Goal: Task Accomplishment & Management: Manage account settings

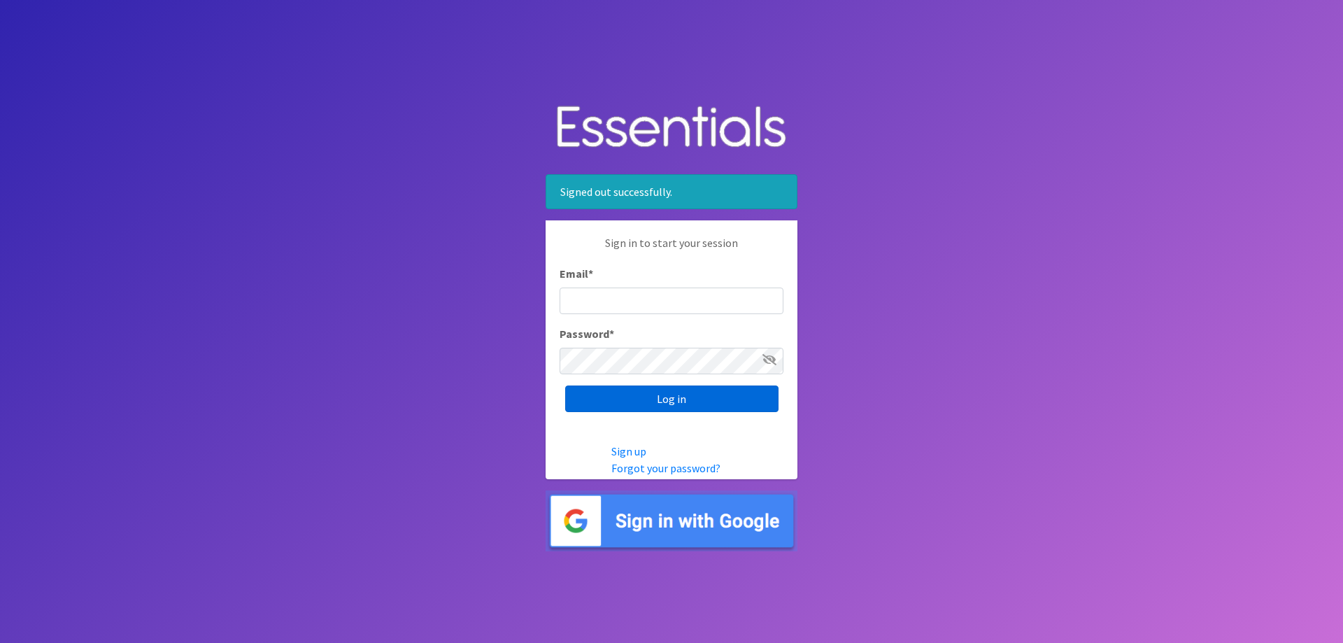
type input "[EMAIL_ADDRESS][DOMAIN_NAME]"
click at [686, 406] on input "Log in" at bounding box center [671, 398] width 213 height 27
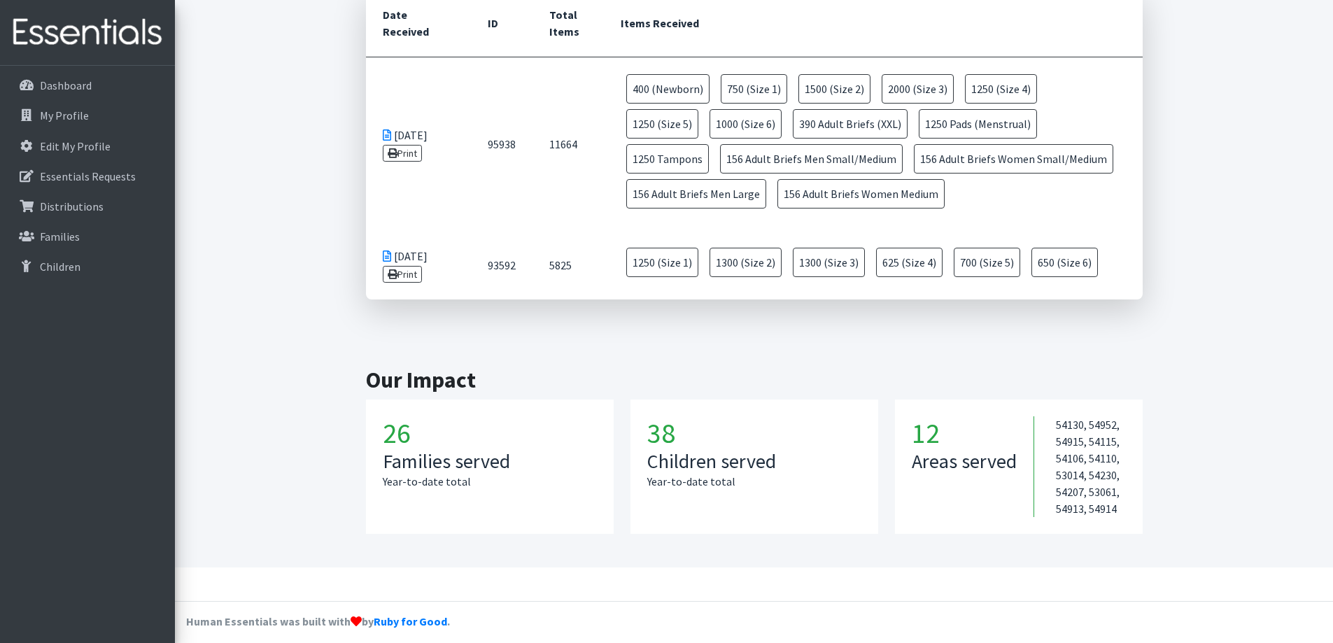
scroll to position [660, 0]
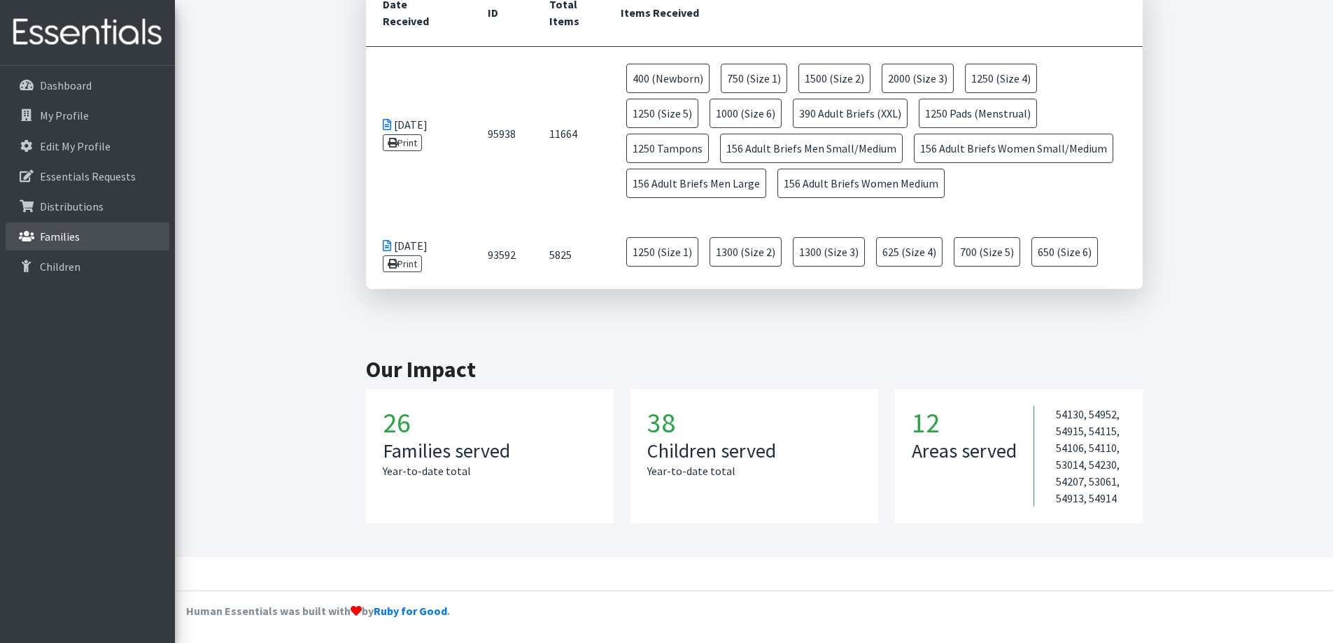
click at [73, 246] on link "Families" at bounding box center [88, 236] width 164 height 28
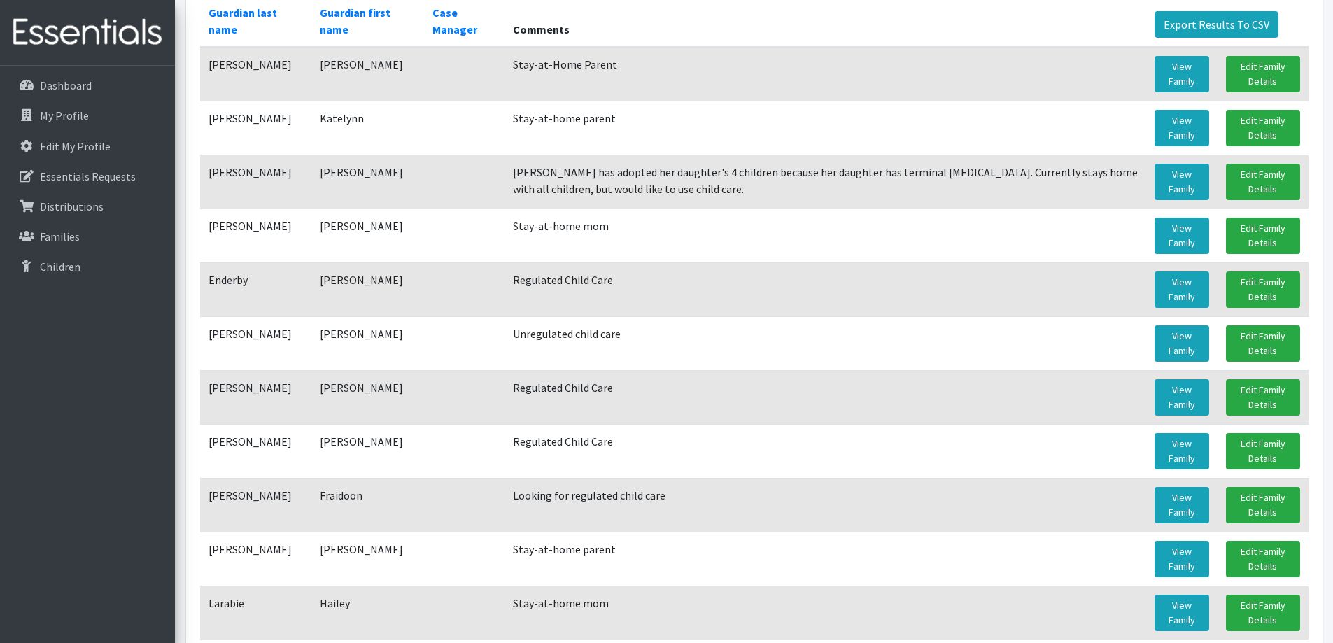
scroll to position [134, 0]
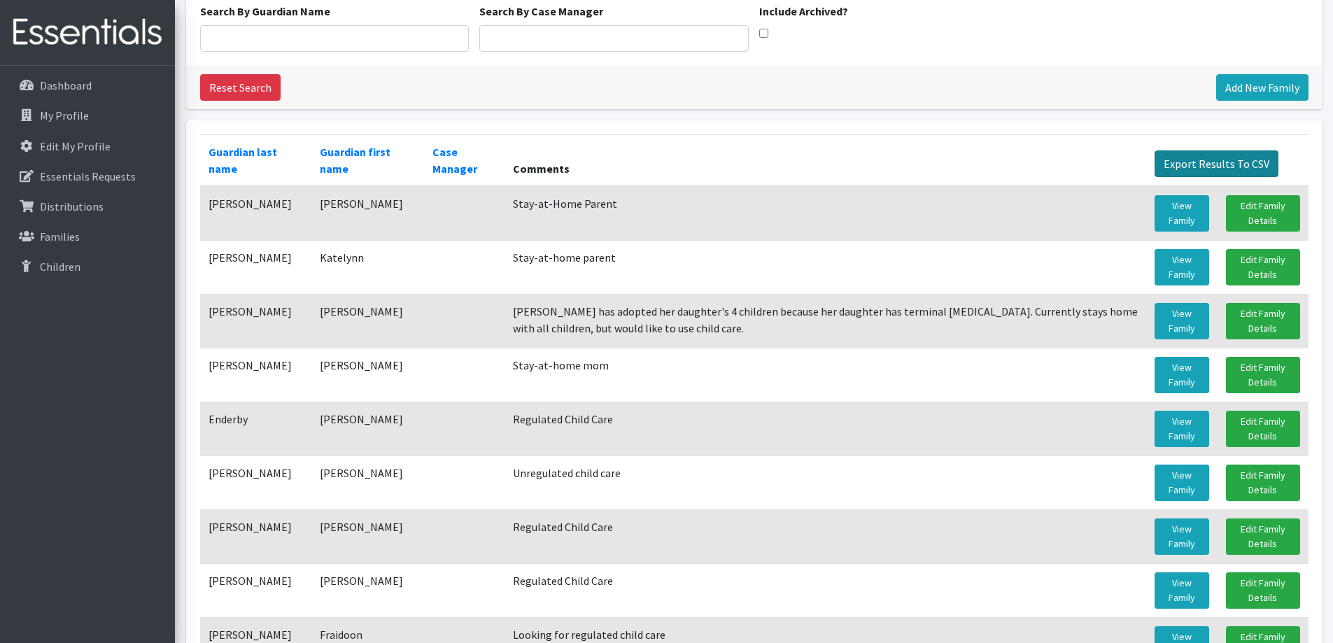
click at [1221, 160] on link "Export Results To CSV" at bounding box center [1216, 163] width 124 height 27
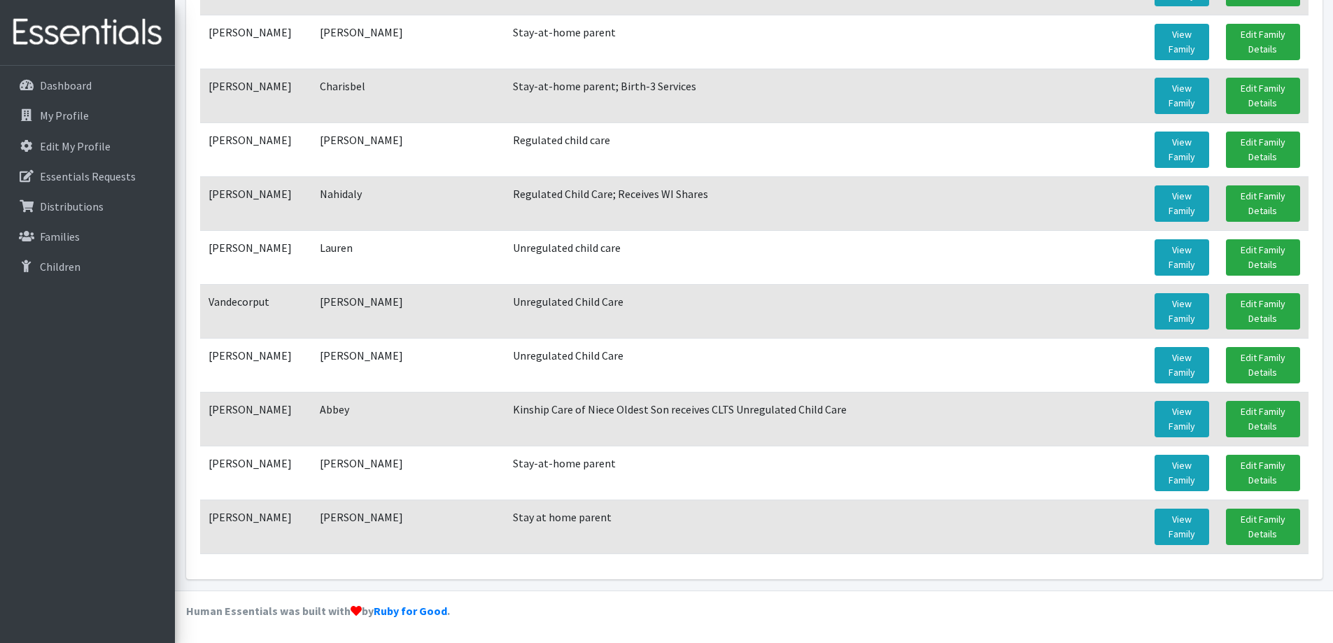
scroll to position [694, 0]
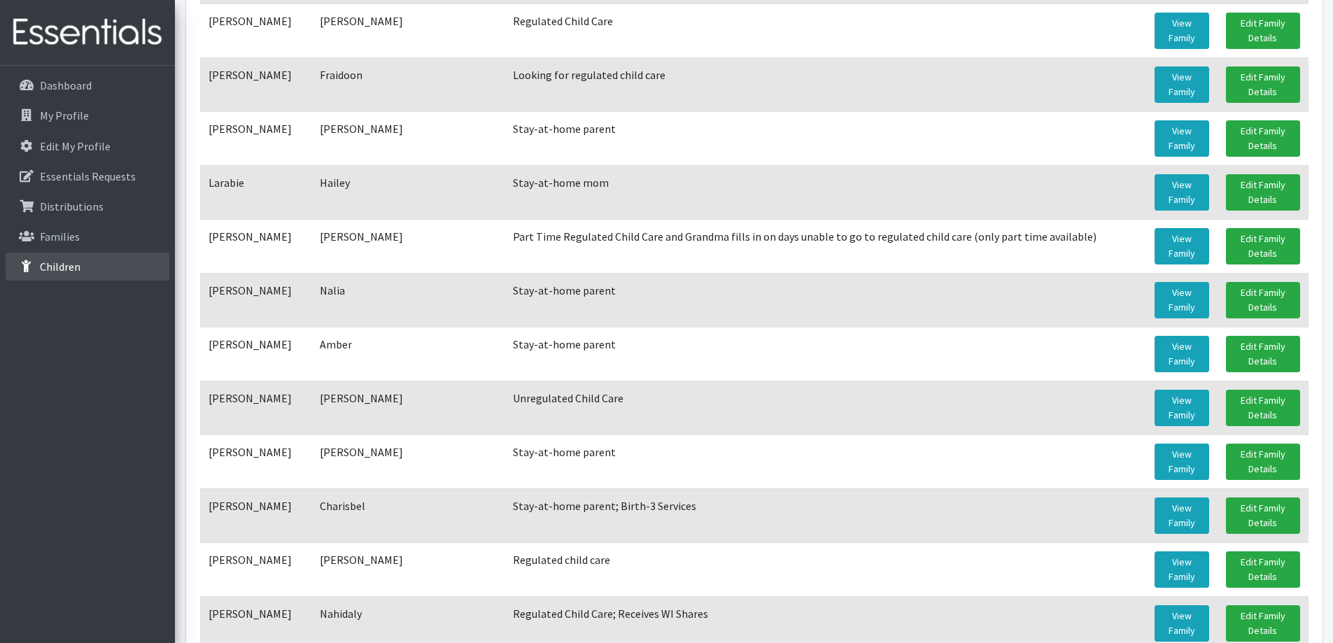
click at [76, 274] on p "Children" at bounding box center [60, 267] width 41 height 14
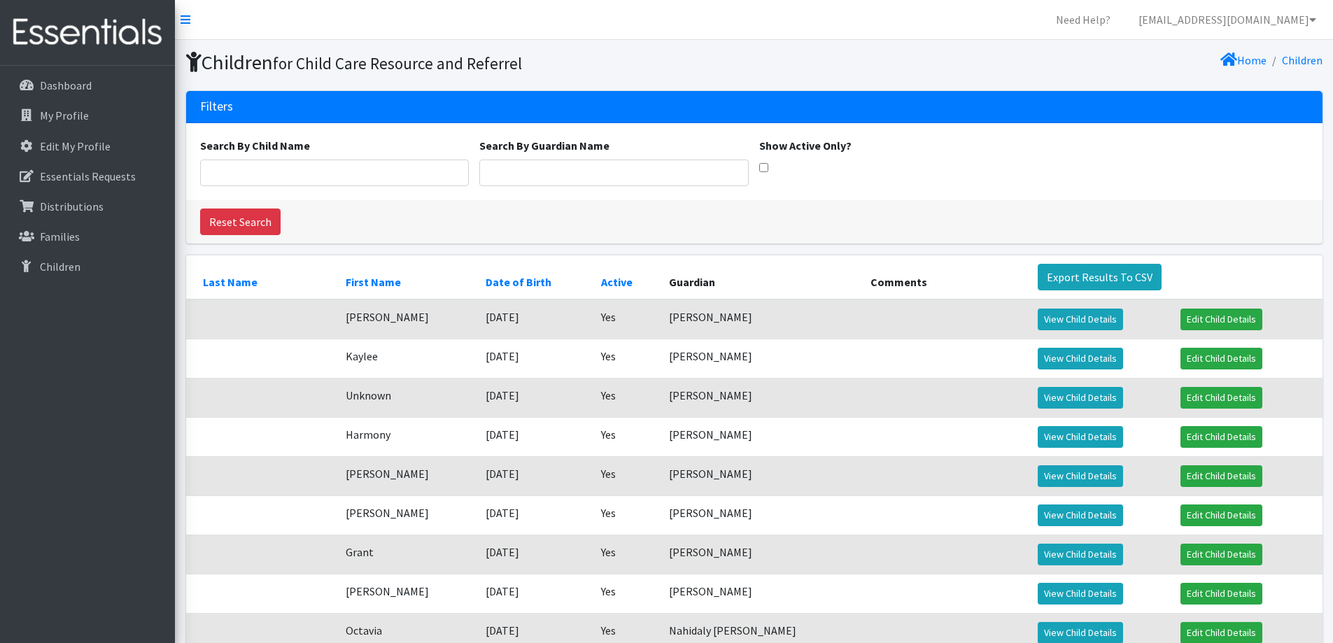
click at [114, 67] on div "Dashboard My Profile Edit My Profile Essentials Requests Distributions Families…" at bounding box center [87, 367] width 175 height 603
click at [112, 73] on link "Dashboard" at bounding box center [88, 85] width 164 height 28
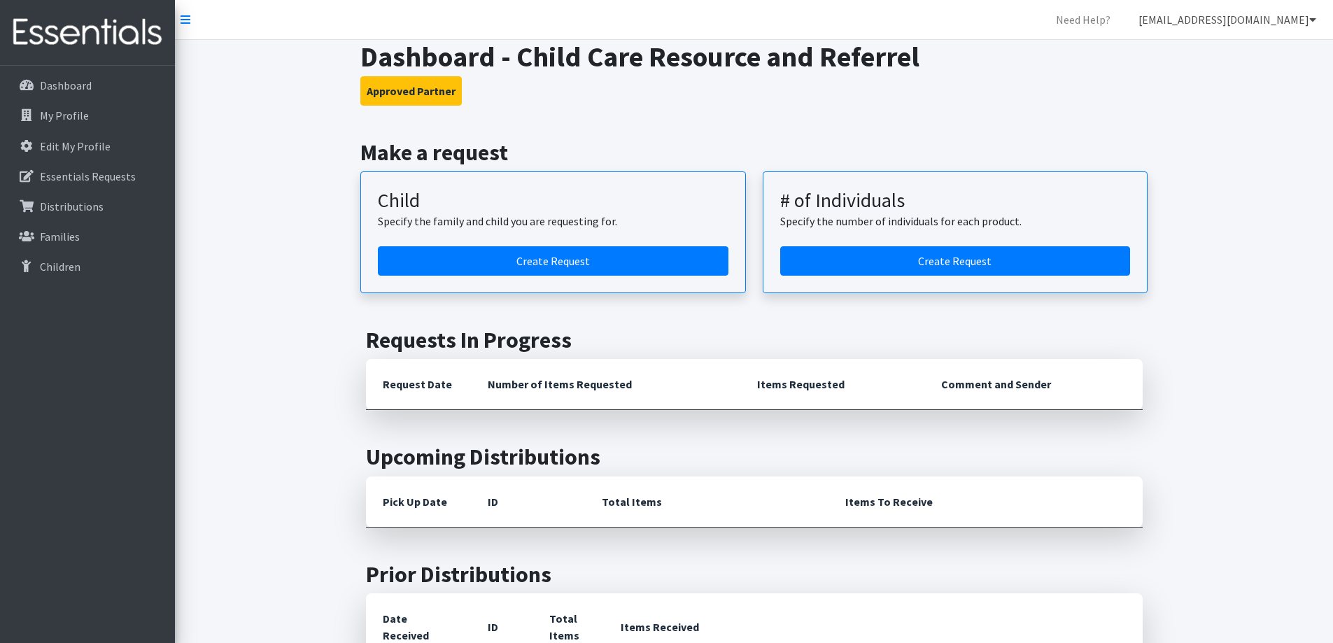
click at [1301, 24] on link "[EMAIL_ADDRESS][DOMAIN_NAME]" at bounding box center [1227, 20] width 200 height 28
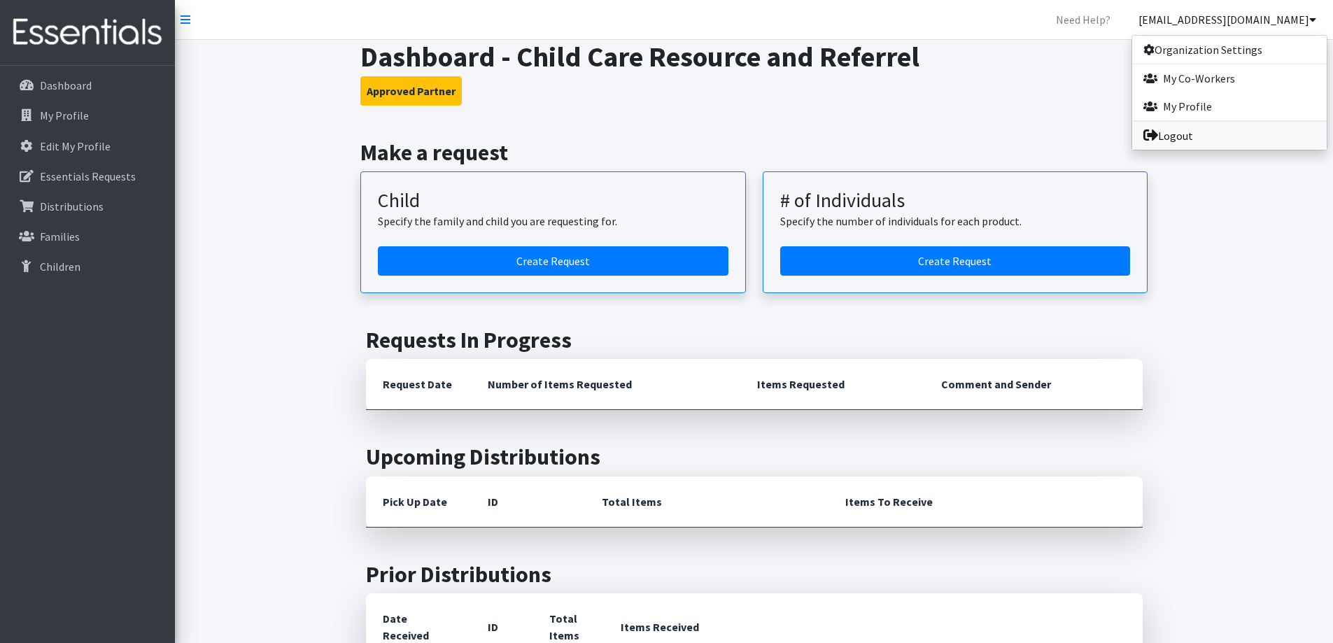
click at [1212, 145] on link "Logout" at bounding box center [1229, 136] width 194 height 28
